Goal: Task Accomplishment & Management: Complete application form

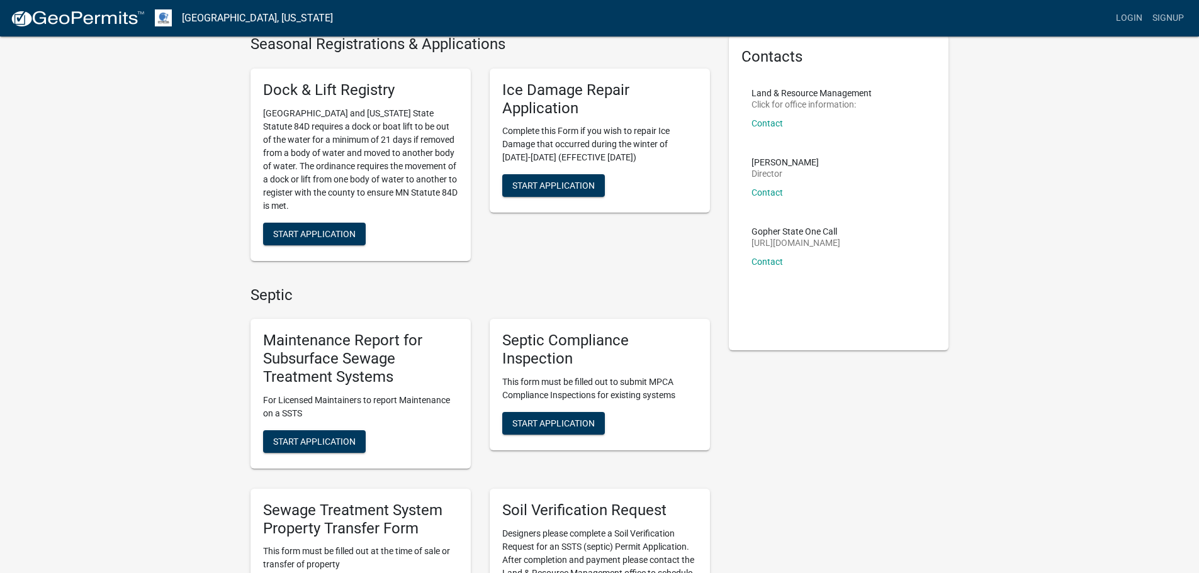
scroll to position [126, 0]
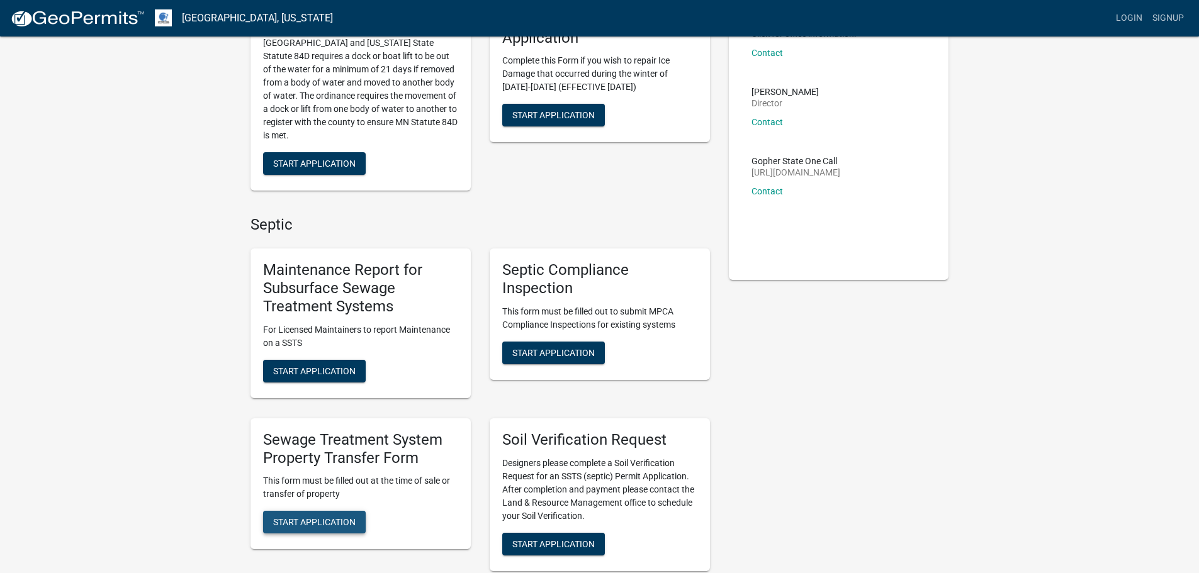
click at [311, 527] on span "Start Application" at bounding box center [314, 522] width 82 height 10
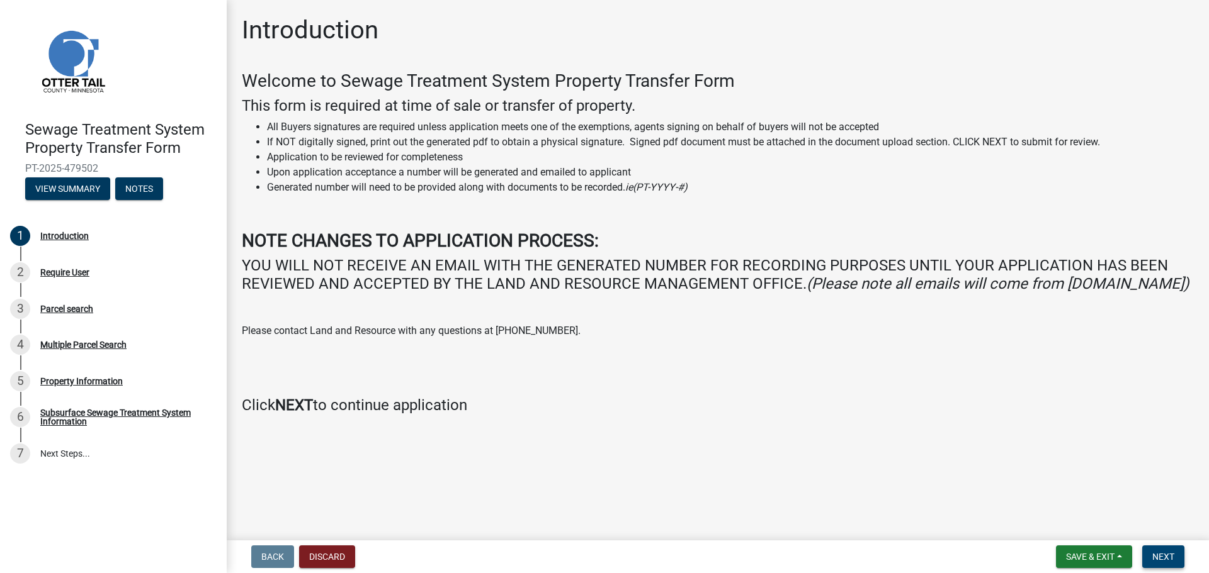
click at [1159, 555] on span "Next" at bounding box center [1163, 557] width 22 height 10
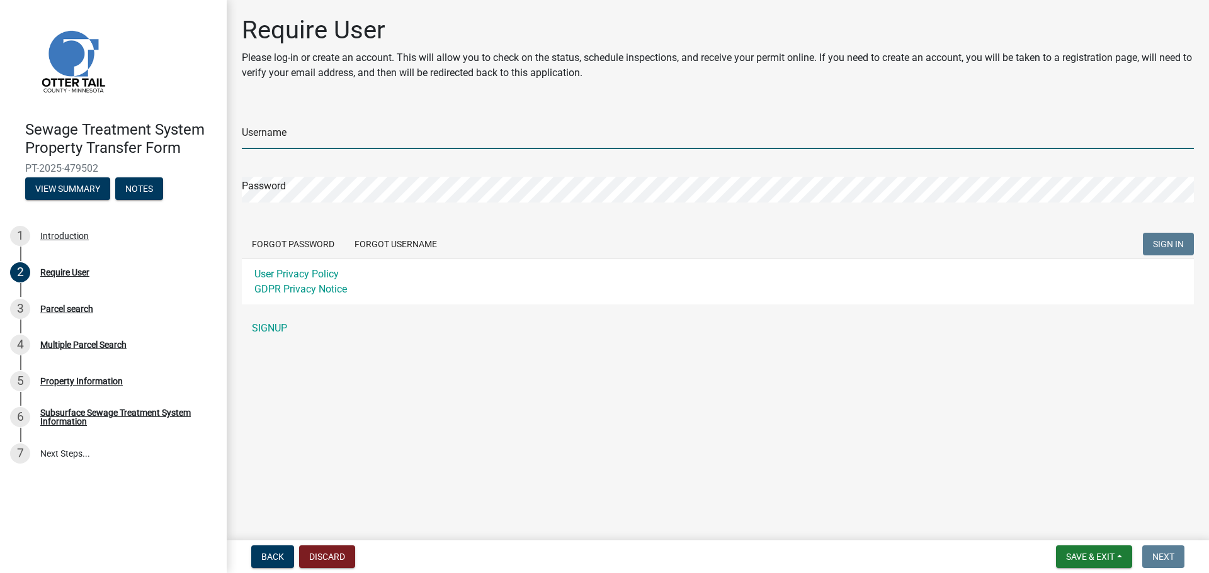
type input "[EMAIL_ADDRESS][DOMAIN_NAME]"
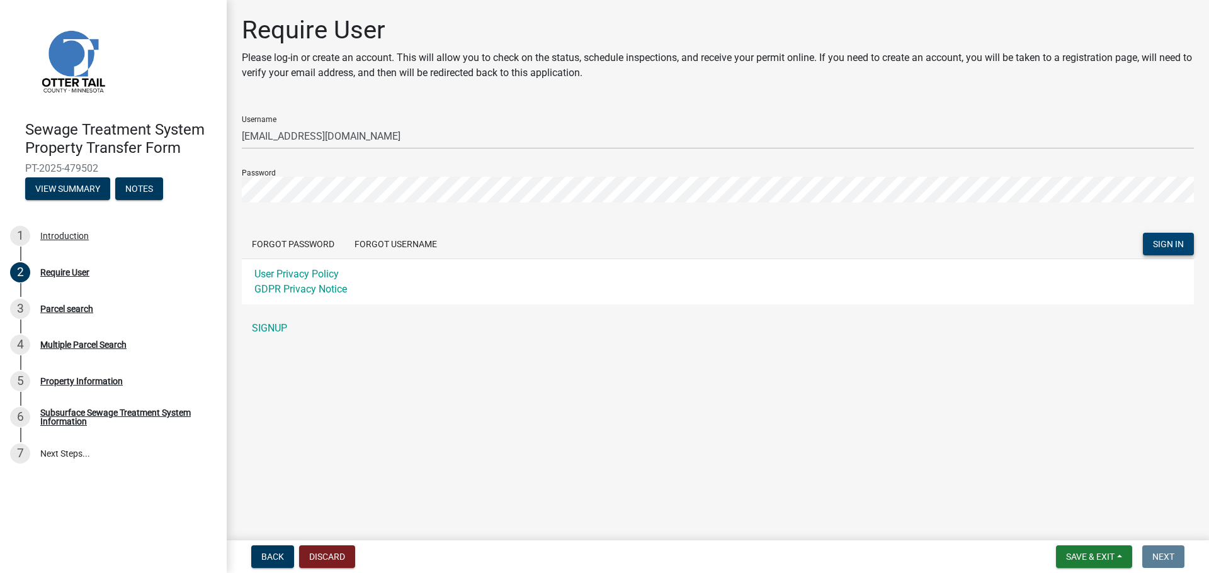
click at [1155, 239] on span "SIGN IN" at bounding box center [1168, 244] width 31 height 10
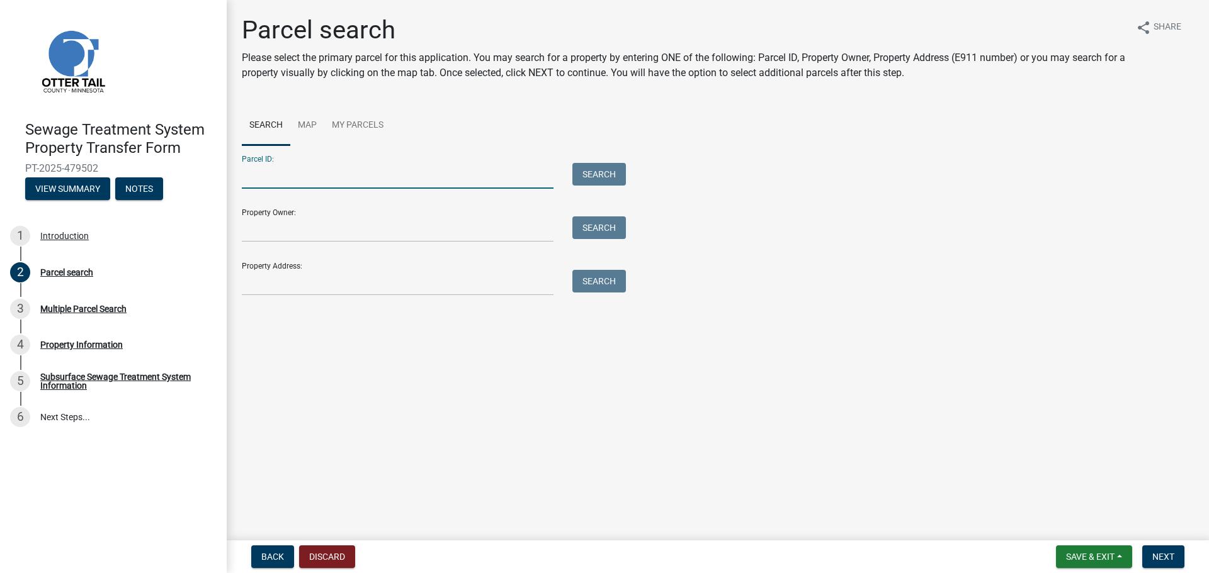
click at [342, 165] on input "Parcel ID:" at bounding box center [398, 176] width 312 height 26
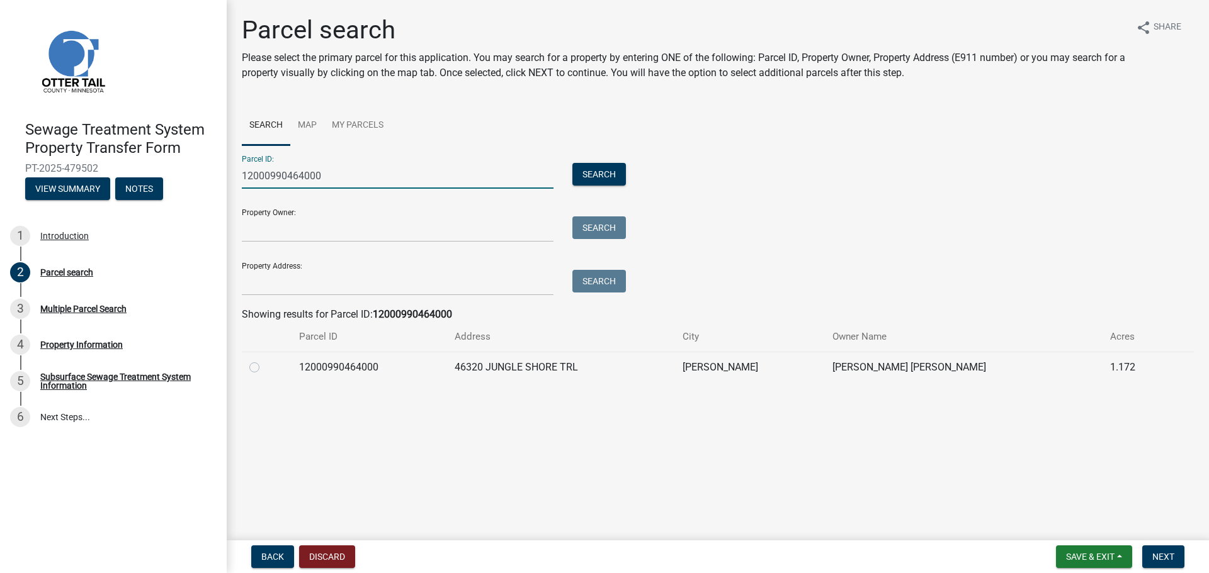
type input "12000990464000"
drag, startPoint x: 256, startPoint y: 365, endPoint x: 285, endPoint y: 375, distance: 30.5
click at [264, 360] on label at bounding box center [264, 360] width 0 height 0
click at [264, 365] on input "radio" at bounding box center [268, 364] width 8 height 8
radio input "true"
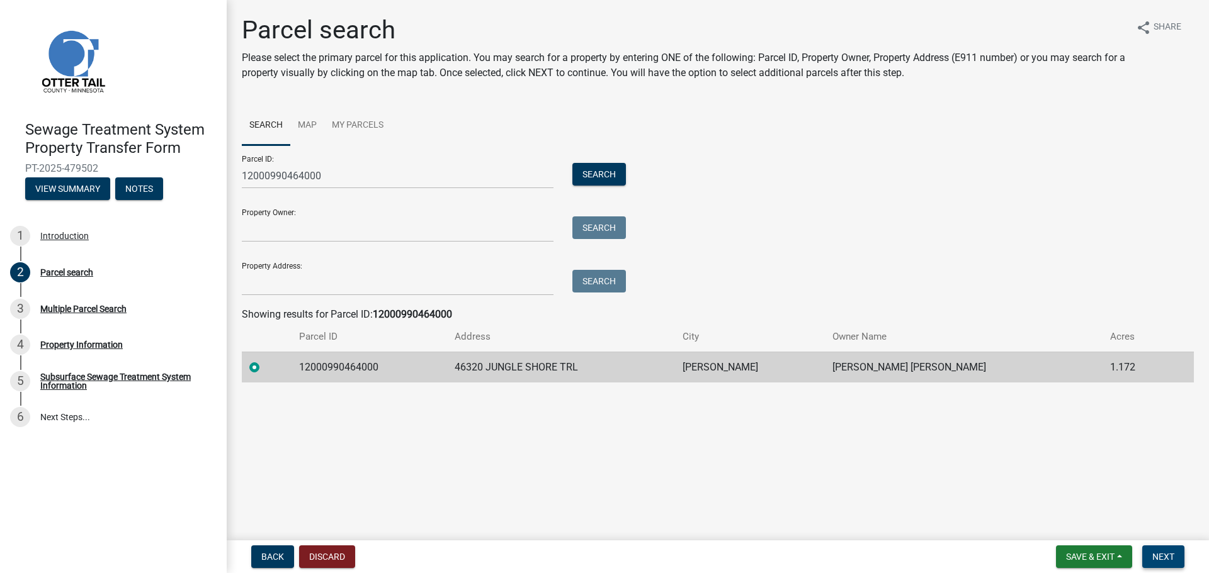
click at [1153, 559] on span "Next" at bounding box center [1163, 557] width 22 height 10
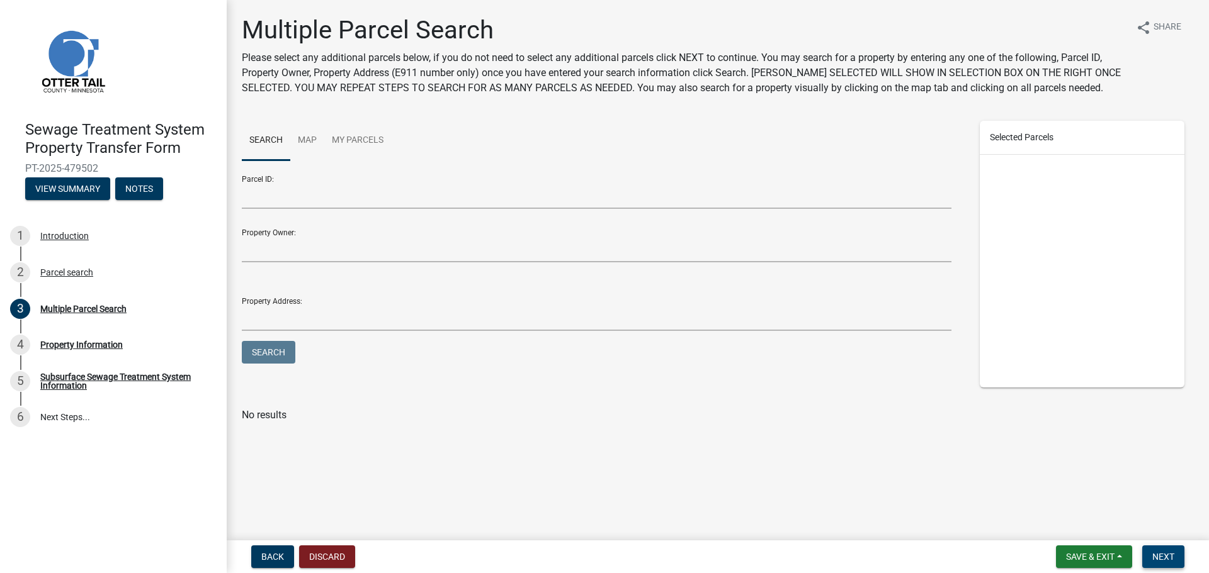
click at [1163, 562] on span "Next" at bounding box center [1163, 557] width 22 height 10
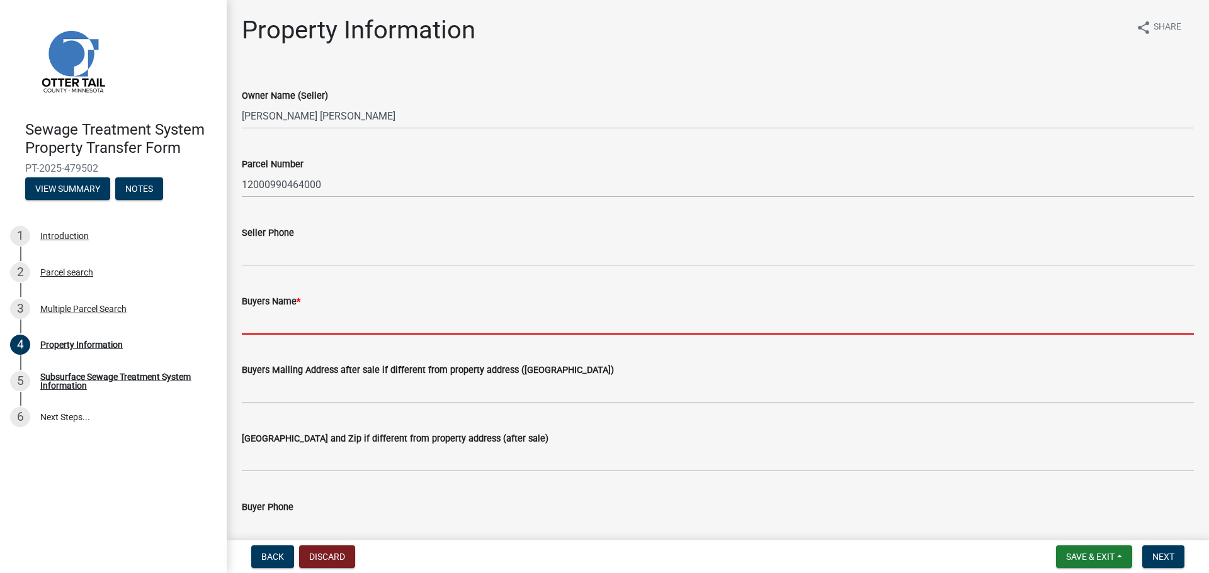
click at [343, 320] on input "Buyers Name *" at bounding box center [718, 322] width 952 height 26
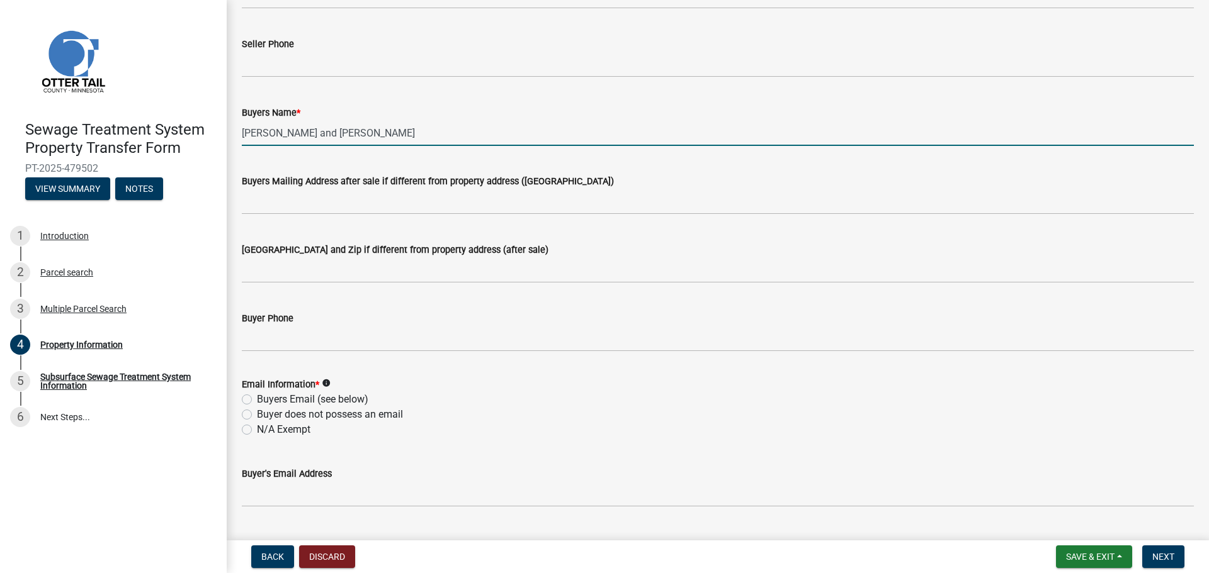
scroll to position [252, 0]
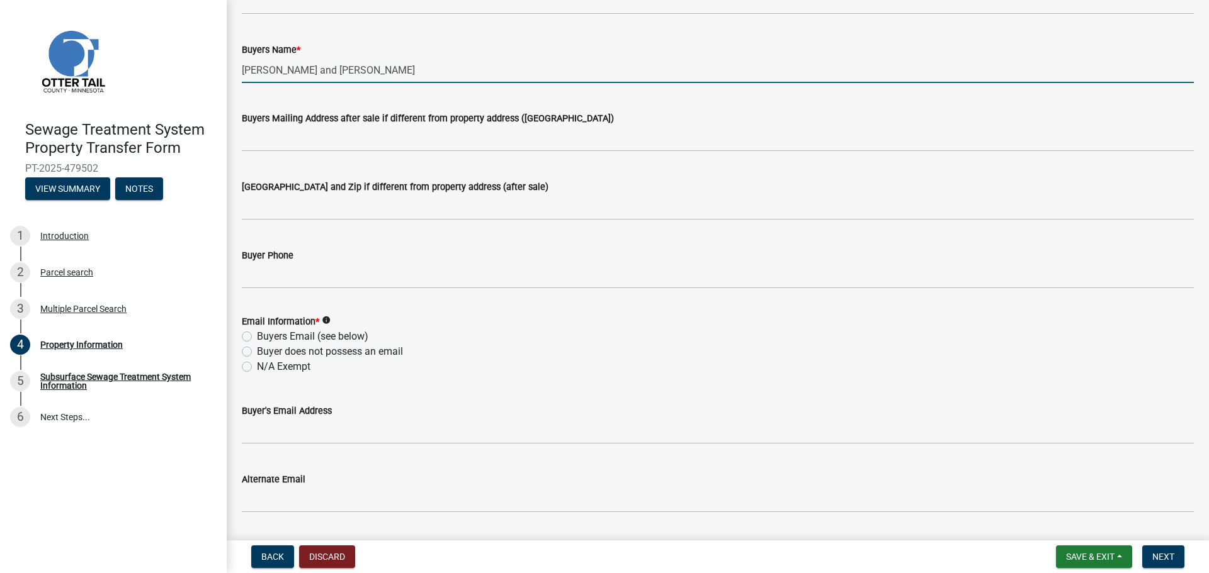
type input "[PERSON_NAME] and [PERSON_NAME]"
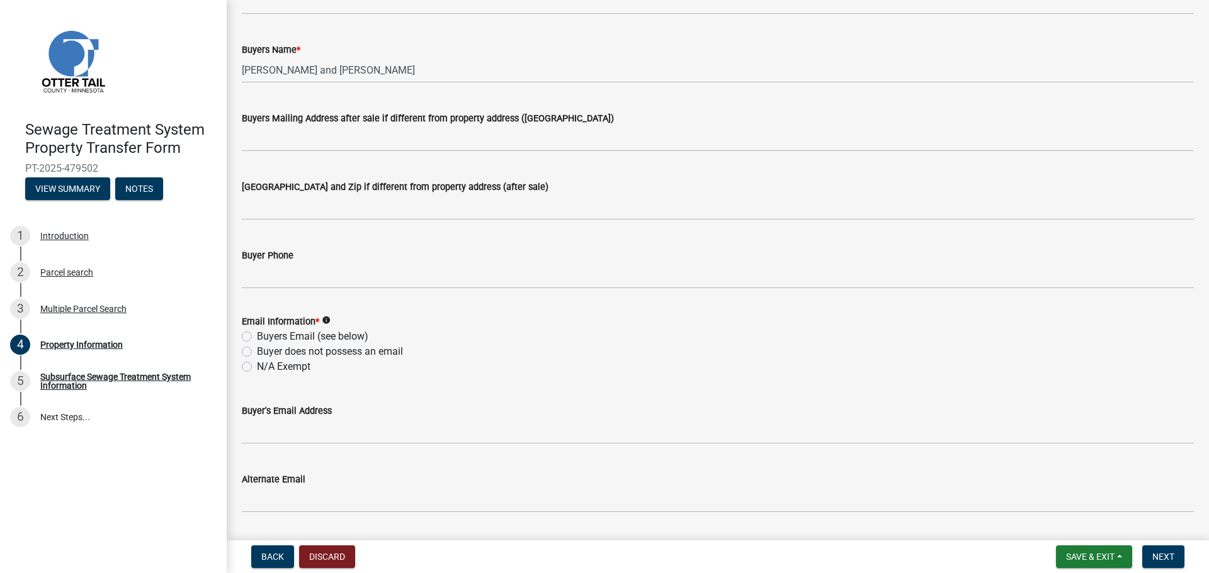
click at [257, 370] on label "N/A Exempt" at bounding box center [284, 366] width 54 height 15
click at [257, 368] on input "N/A Exempt" at bounding box center [261, 363] width 8 height 8
radio input "true"
click at [257, 348] on label "Buyer does not possess an email" at bounding box center [330, 351] width 146 height 15
click at [257, 348] on input "Buyer does not possess an email" at bounding box center [261, 348] width 8 height 8
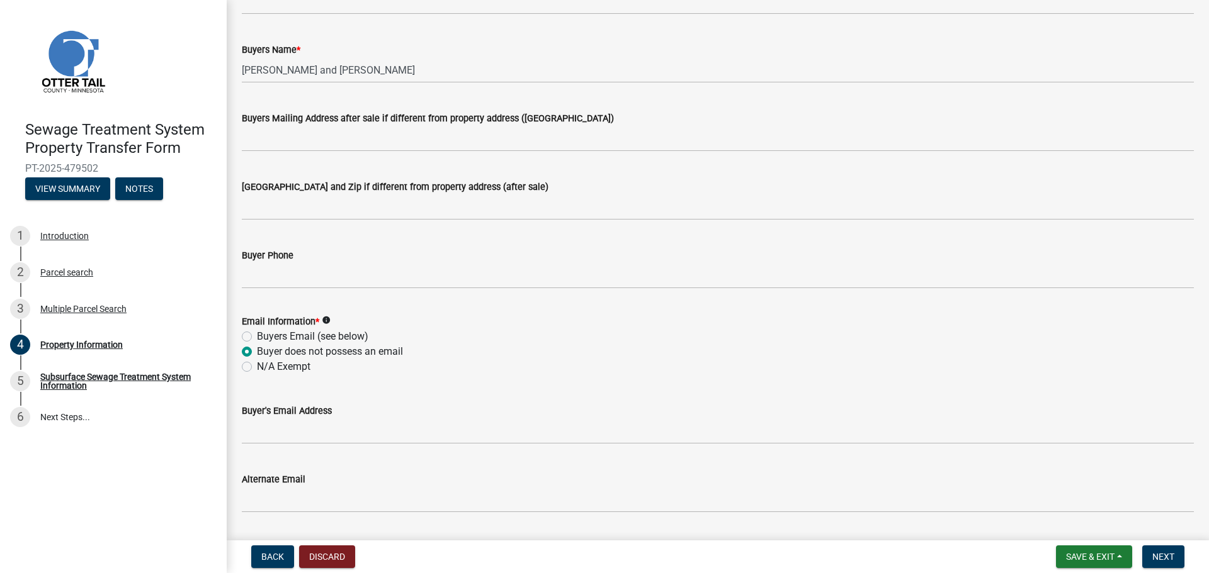
radio input "true"
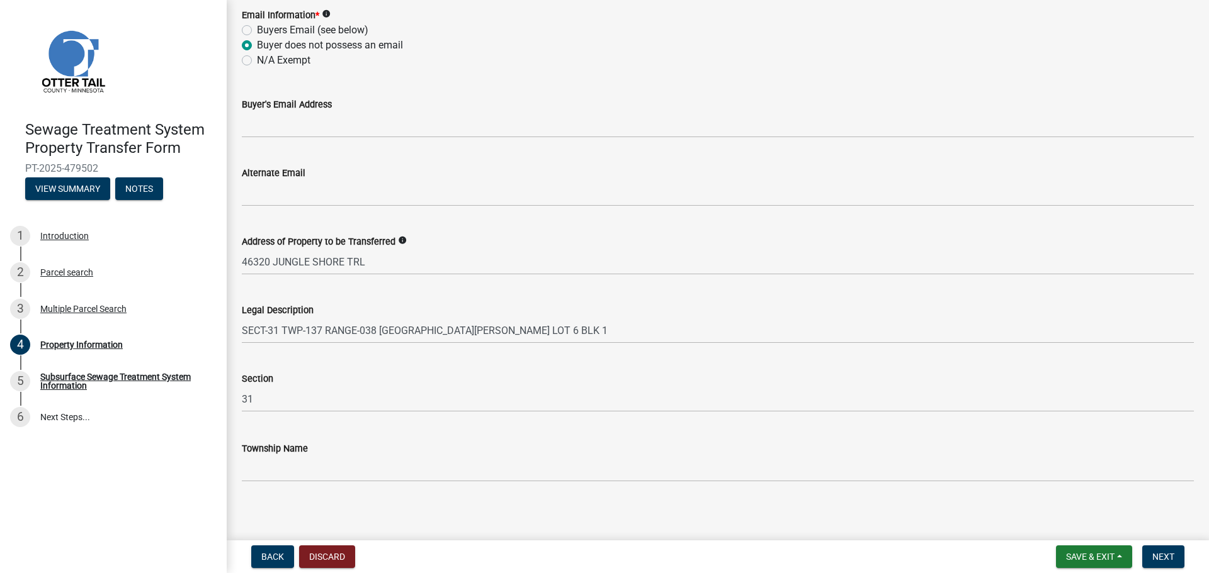
scroll to position [564, 0]
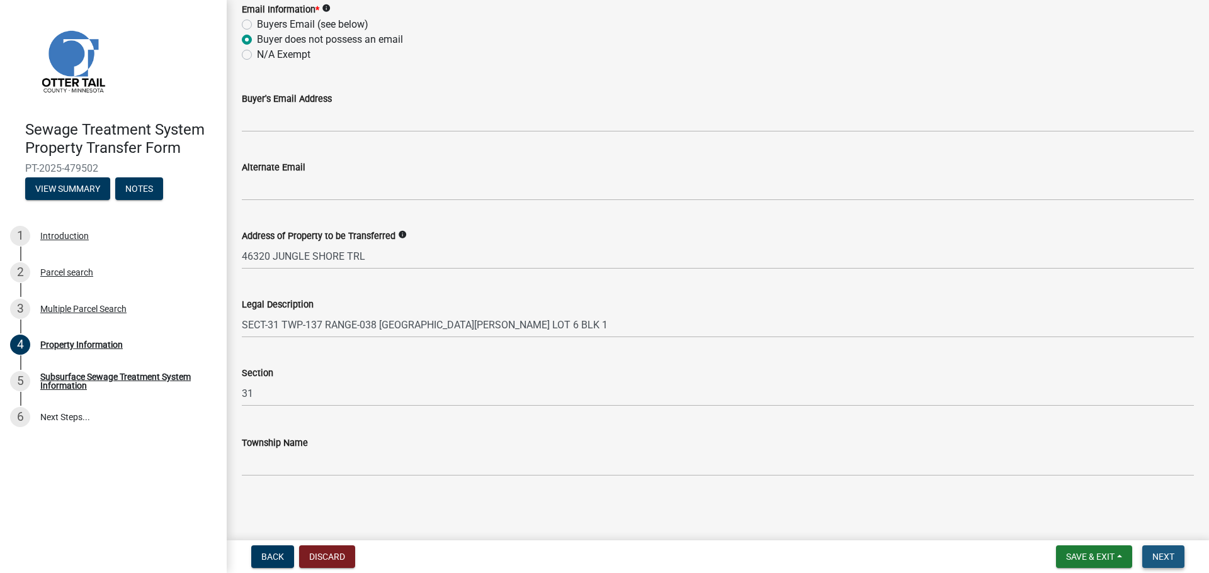
click at [1175, 556] on button "Next" at bounding box center [1163, 557] width 42 height 23
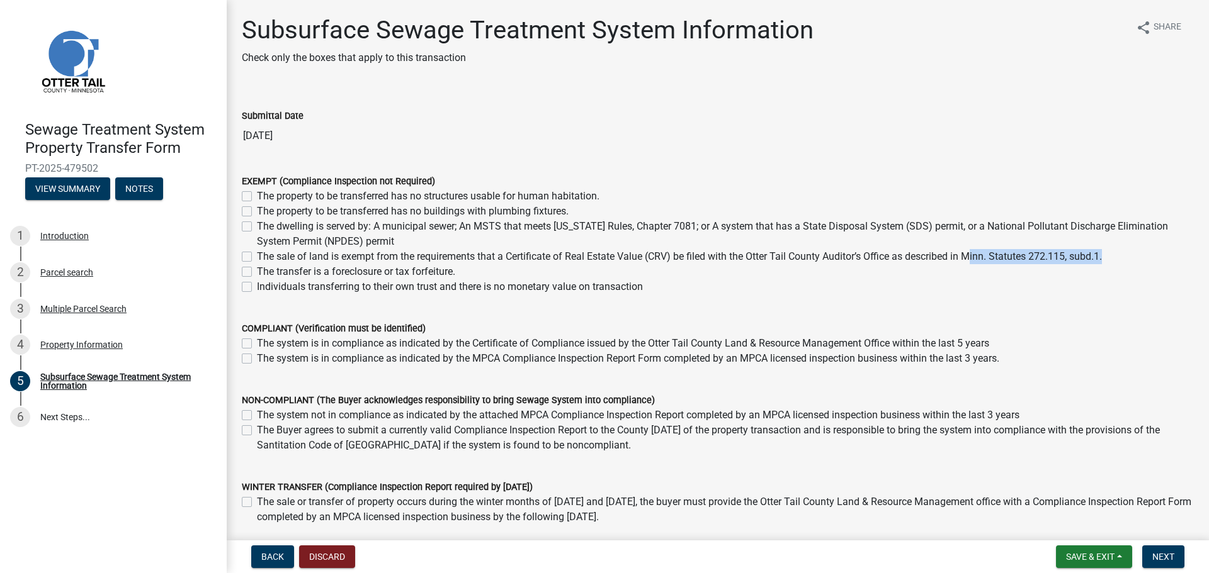
drag, startPoint x: 1106, startPoint y: 256, endPoint x: 971, endPoint y: 263, distance: 135.5
click at [971, 263] on label "The sale of land is exempt from the requirements that a Certificate of Real Est…" at bounding box center [679, 256] width 845 height 15
copy label "Minn. Statutes 272.115, subd.1"
click at [257, 254] on label "The sale of land is exempt from the requirements that a Certificate of Real Est…" at bounding box center [679, 256] width 845 height 15
click at [257, 254] on input "The sale of land is exempt from the requirements that a Certificate of Real Est…" at bounding box center [261, 253] width 8 height 8
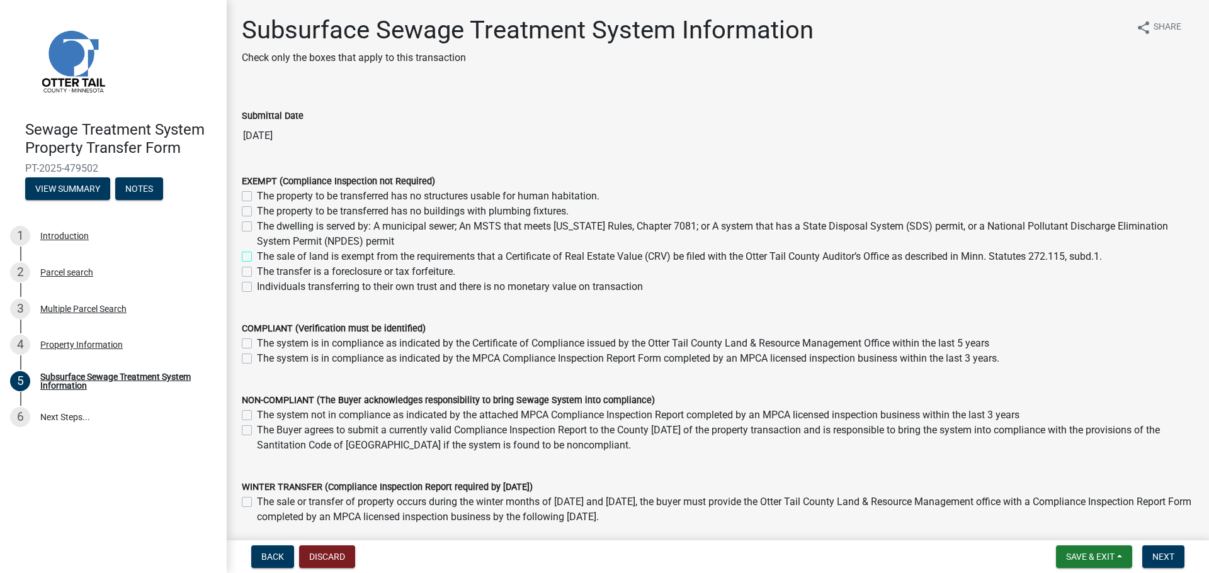
checkbox input "true"
checkbox input "false"
checkbox input "true"
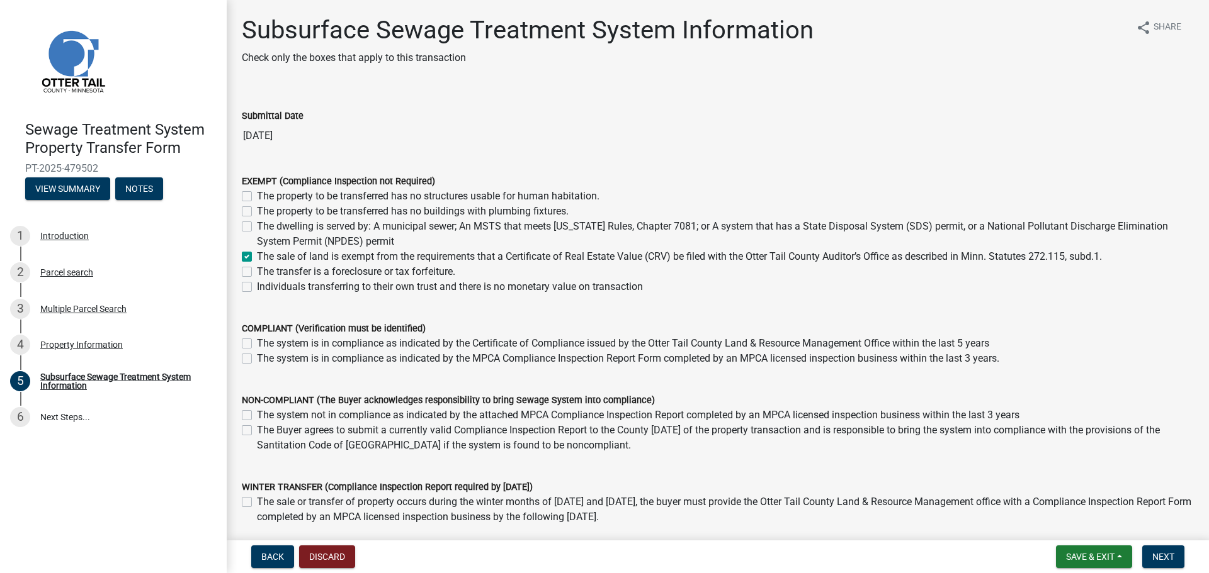
checkbox input "false"
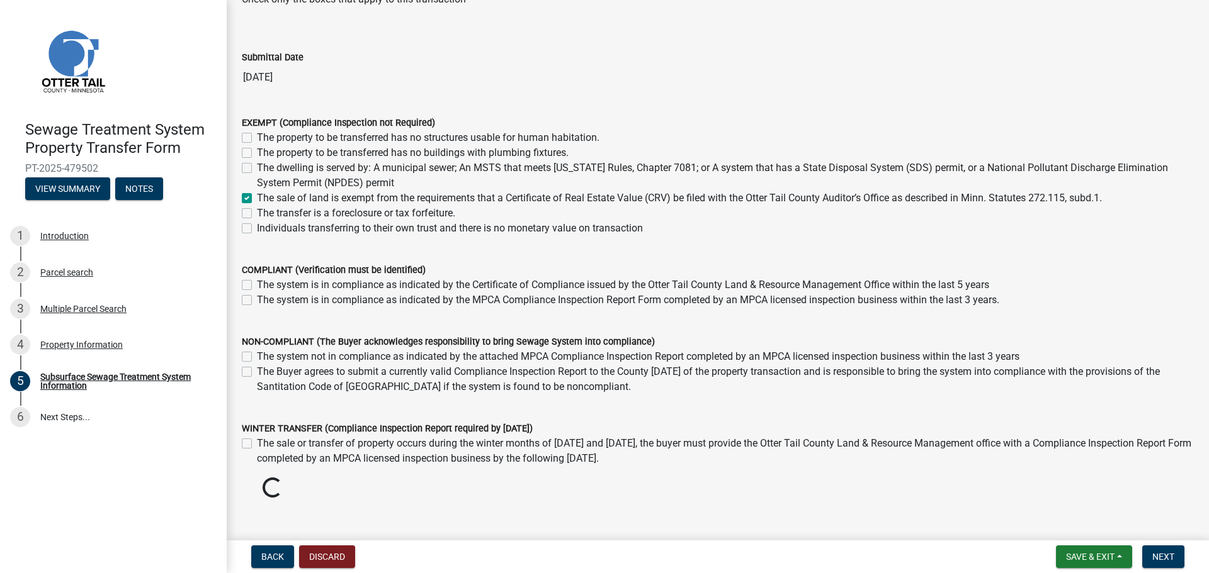
scroll to position [90, 0]
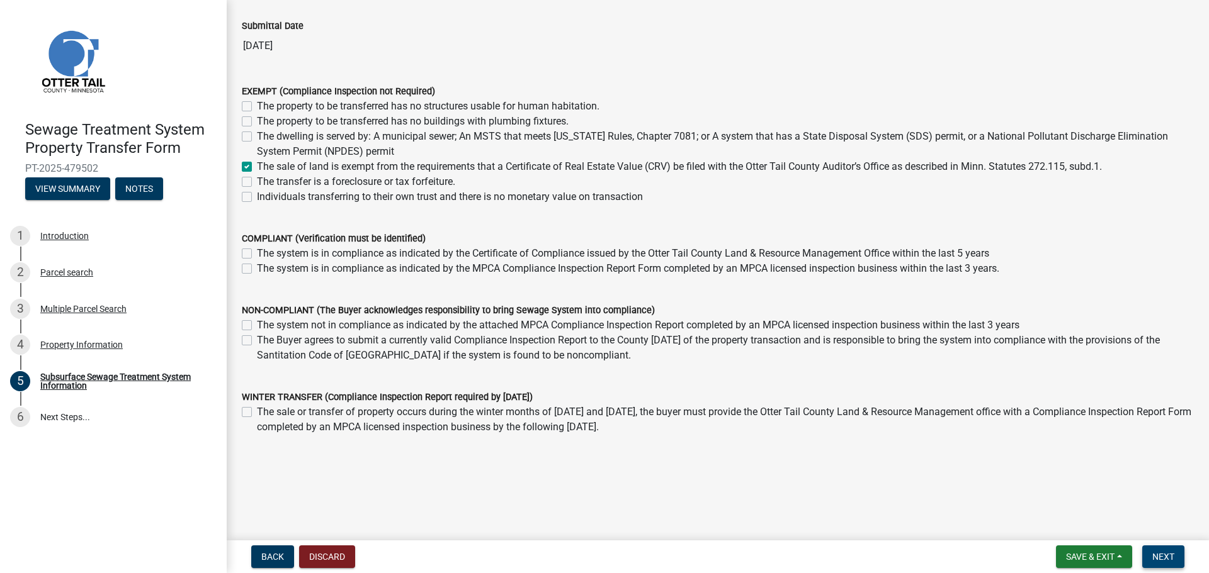
click at [1165, 561] on span "Next" at bounding box center [1163, 557] width 22 height 10
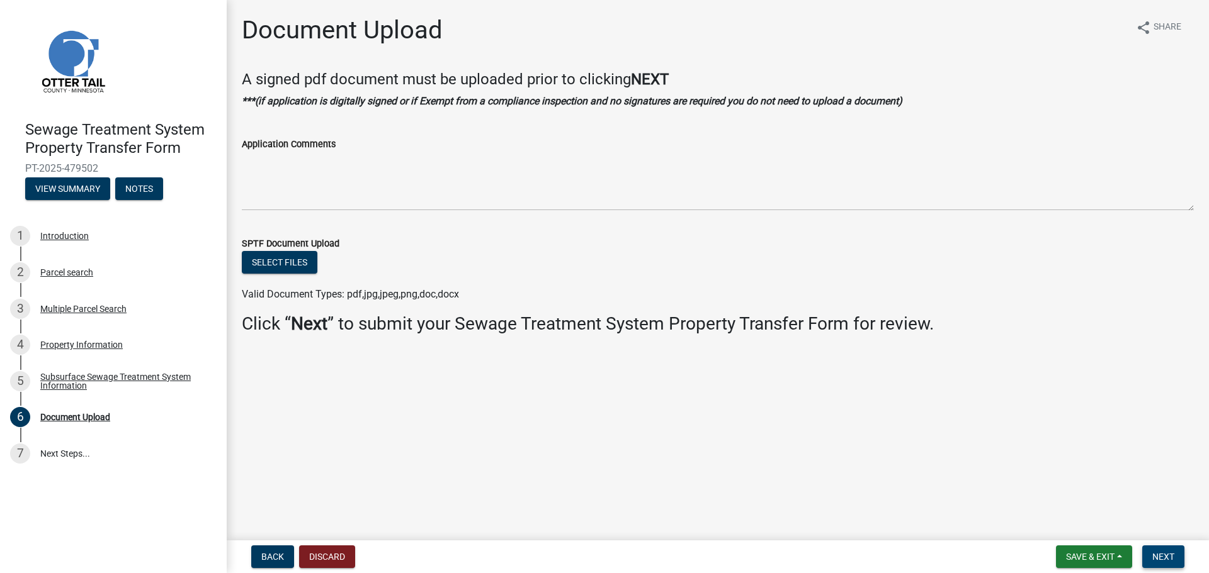
click at [1159, 553] on span "Next" at bounding box center [1163, 557] width 22 height 10
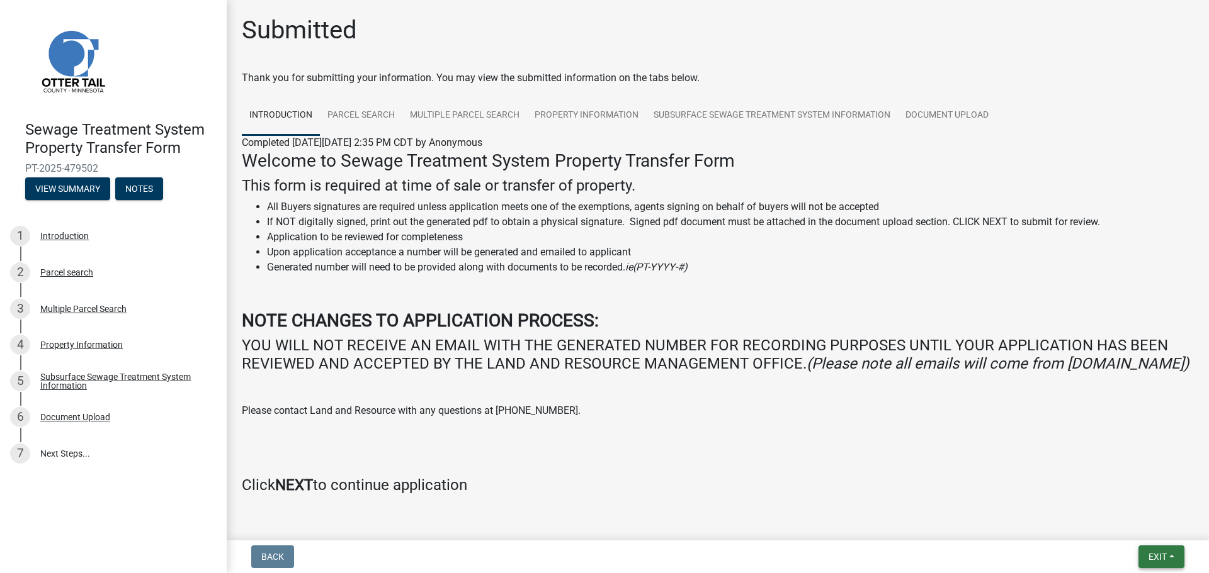
click at [1162, 554] on span "Exit" at bounding box center [1157, 557] width 18 height 10
click at [1109, 532] on button "Save & Exit" at bounding box center [1133, 524] width 101 height 30
